Goal: Find specific page/section: Find specific page/section

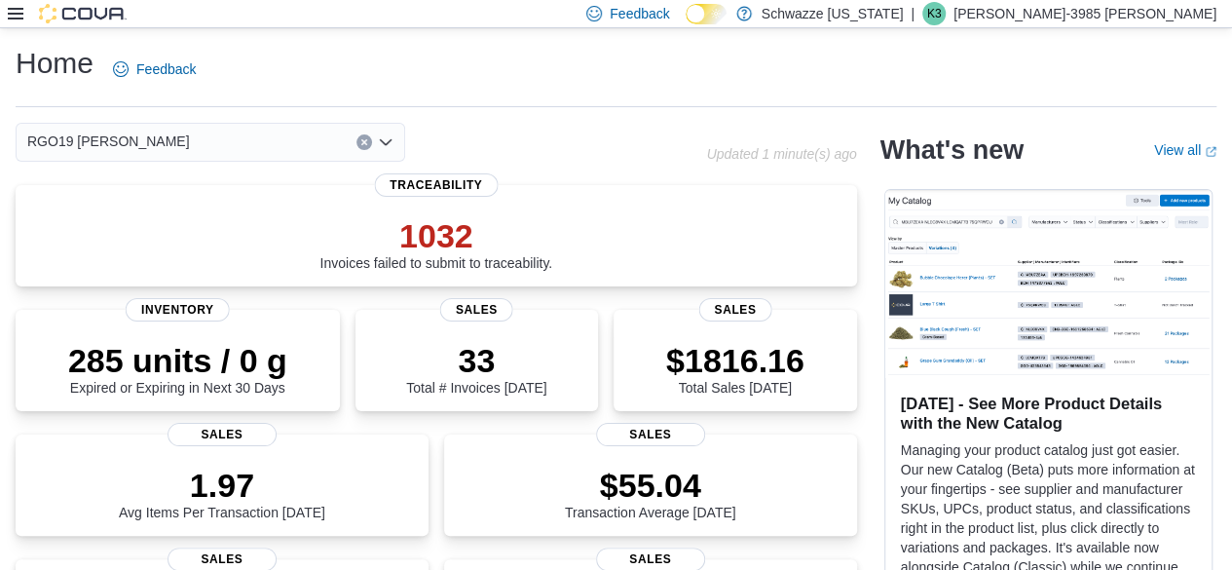
click at [19, 18] on icon at bounding box center [16, 14] width 16 height 12
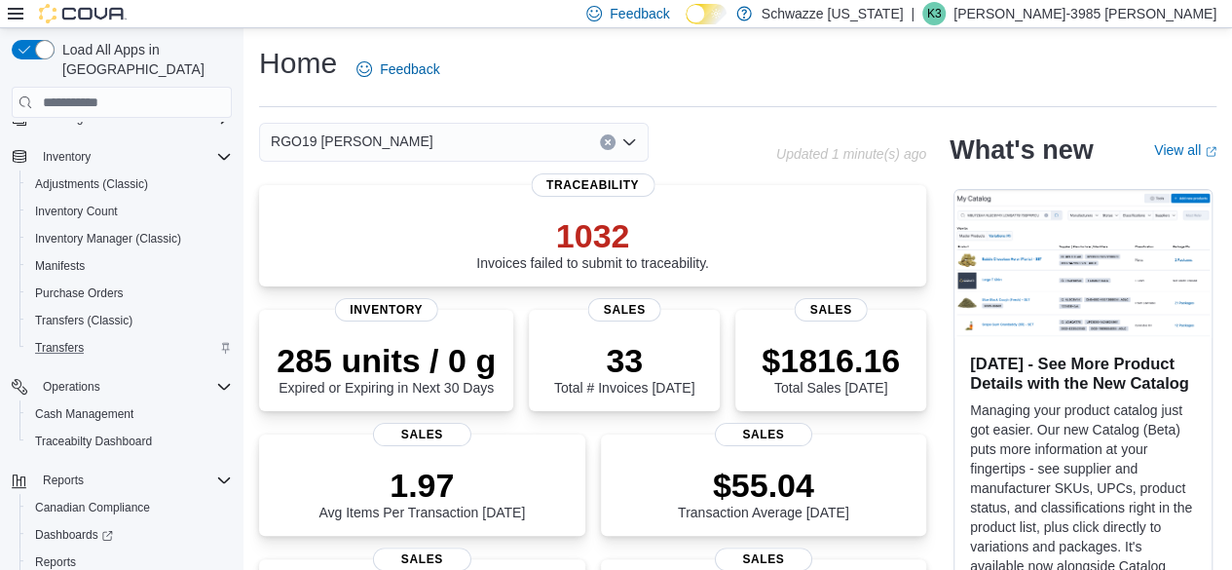
scroll to position [208, 0]
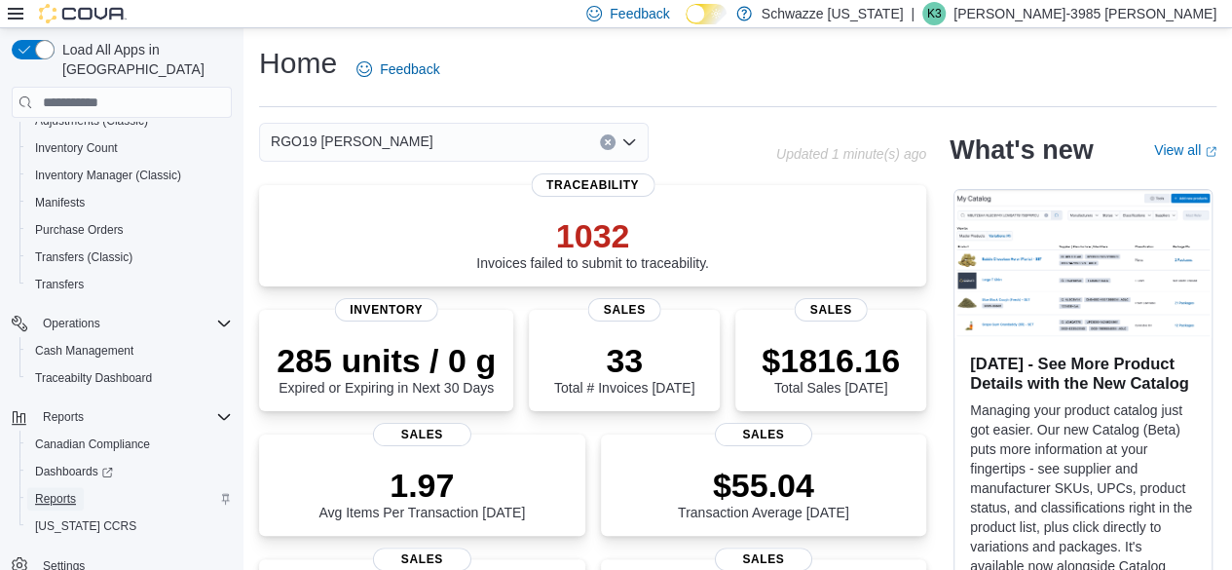
click at [64, 491] on span "Reports" at bounding box center [55, 499] width 41 height 16
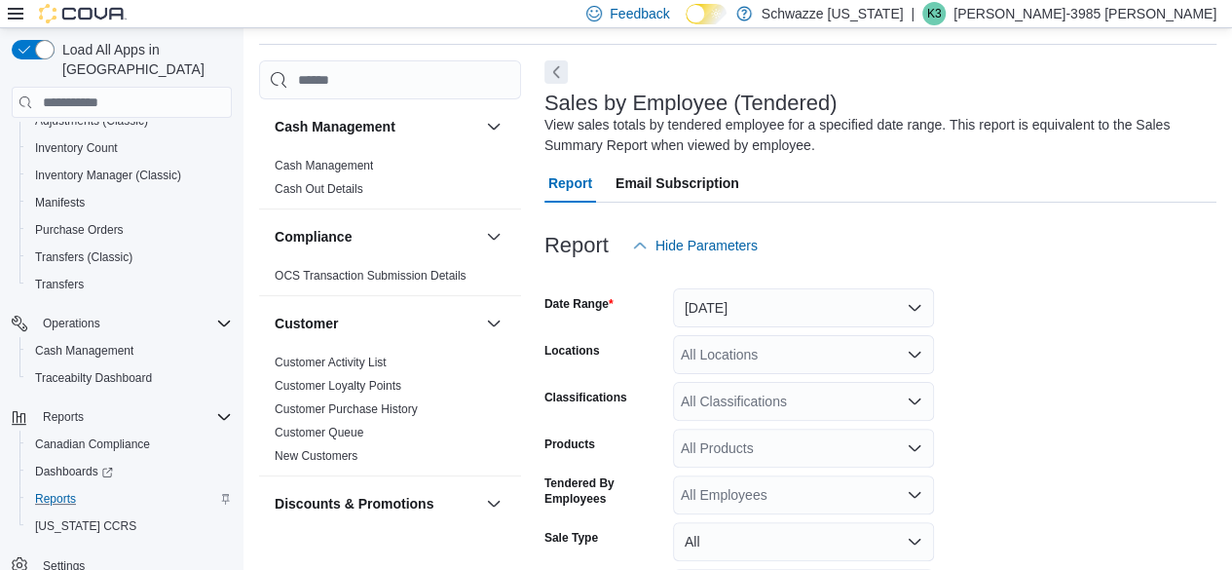
scroll to position [65, 0]
